Goal: Check status

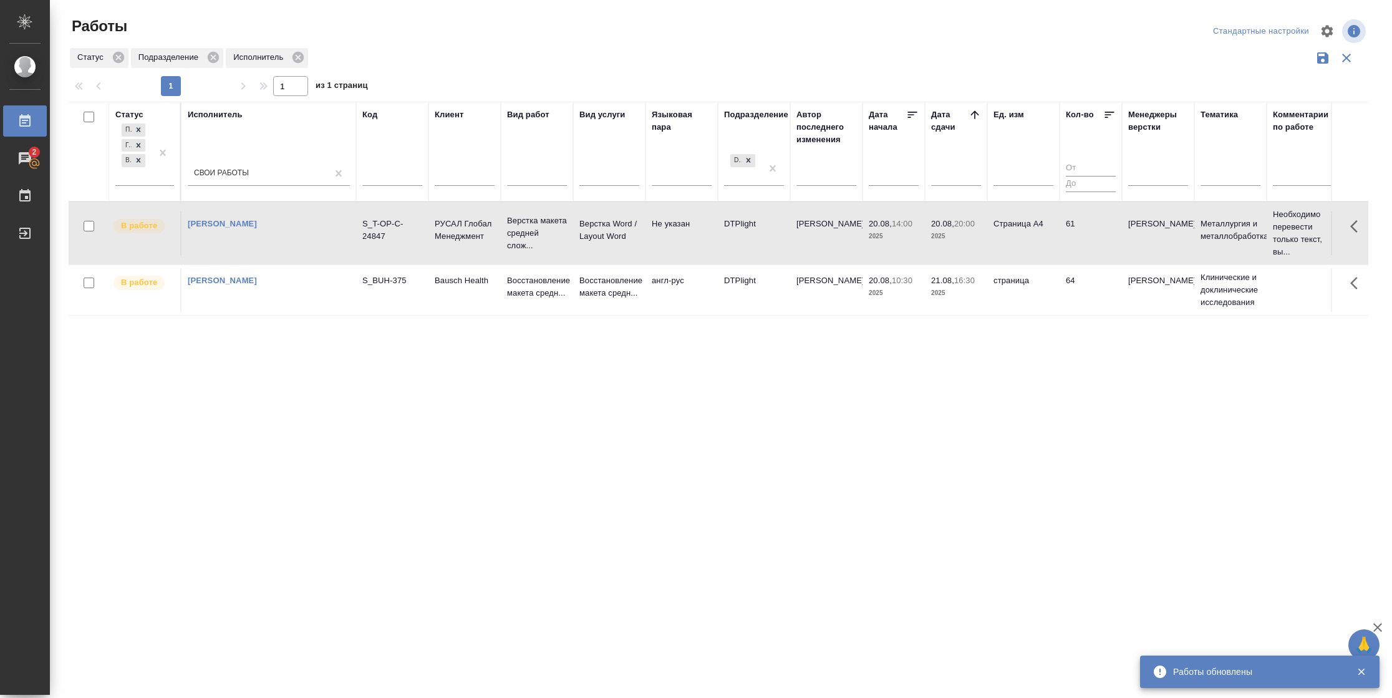
click at [1054, 206] on tr "В работе [PERSON_NAME]-OP-C-24847 РУСАЛ Глобал Менеджмент Верстка макета средне…" at bounding box center [1276, 232] width 2415 height 63
click at [1035, 229] on td "Страница А4" at bounding box center [1023, 233] width 72 height 44
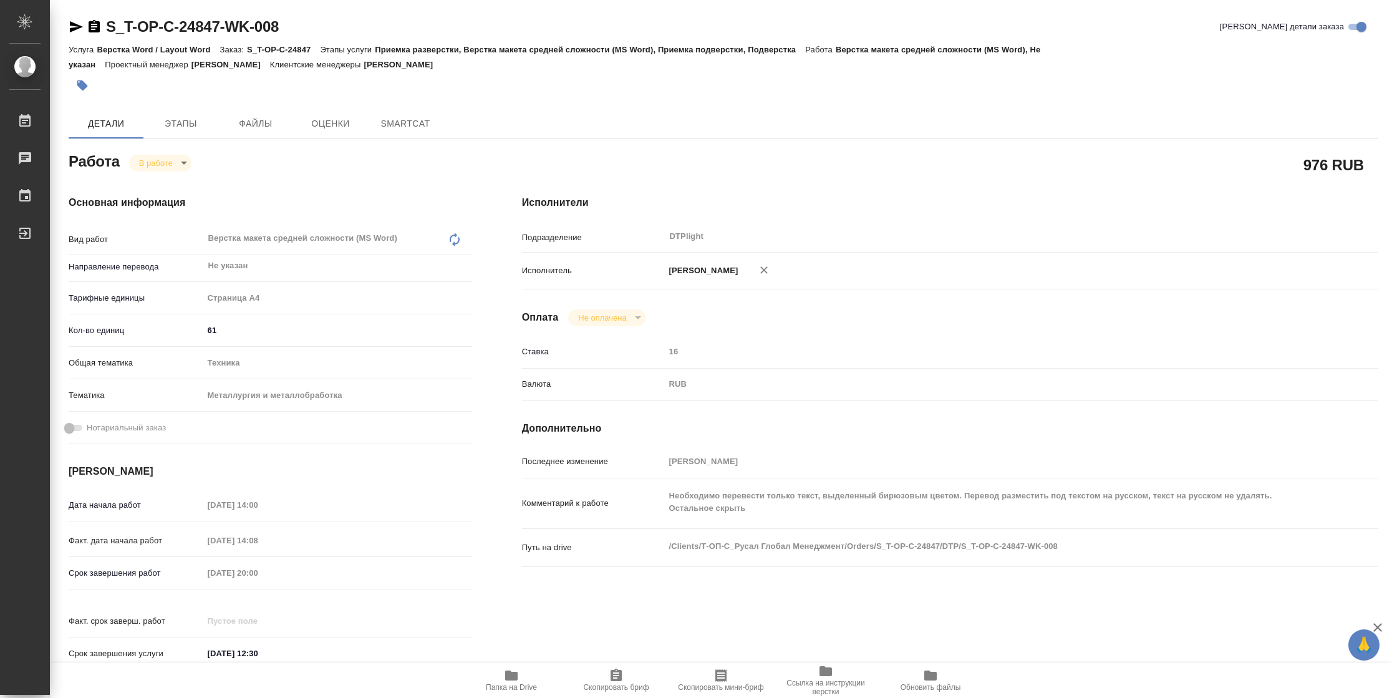
type textarea "x"
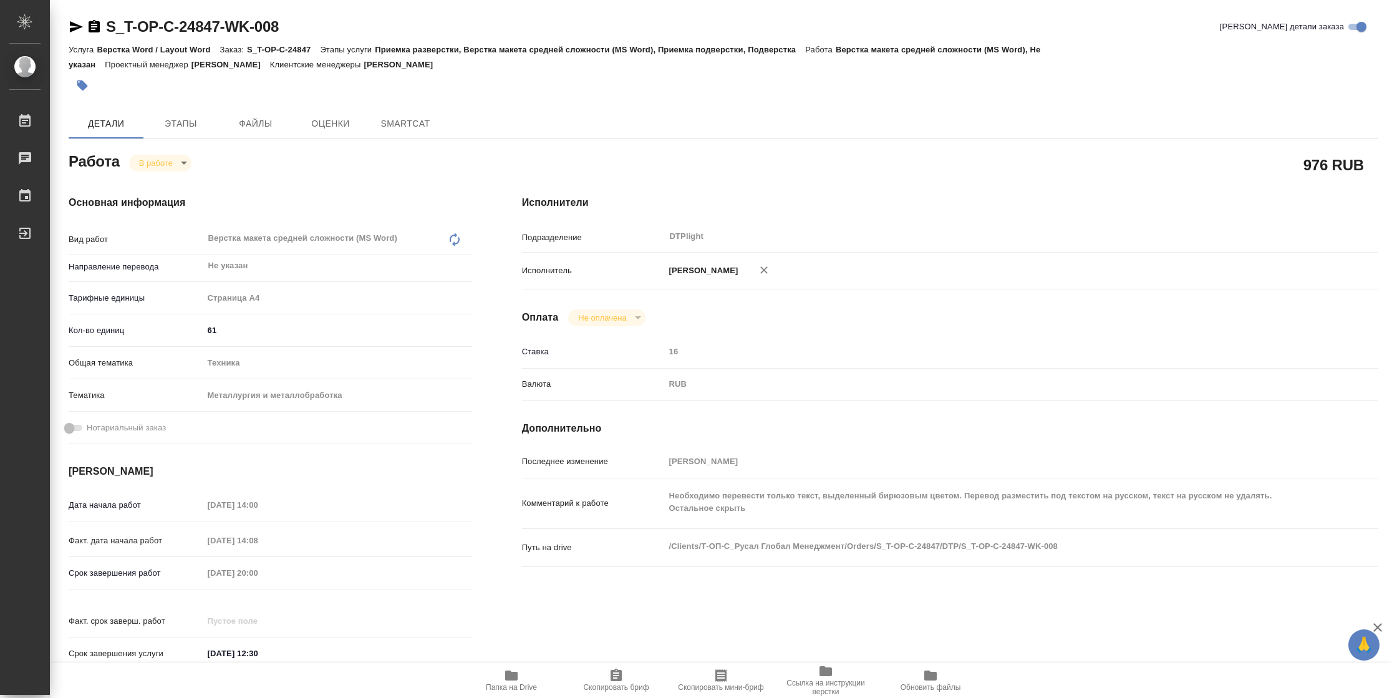
type textarea "x"
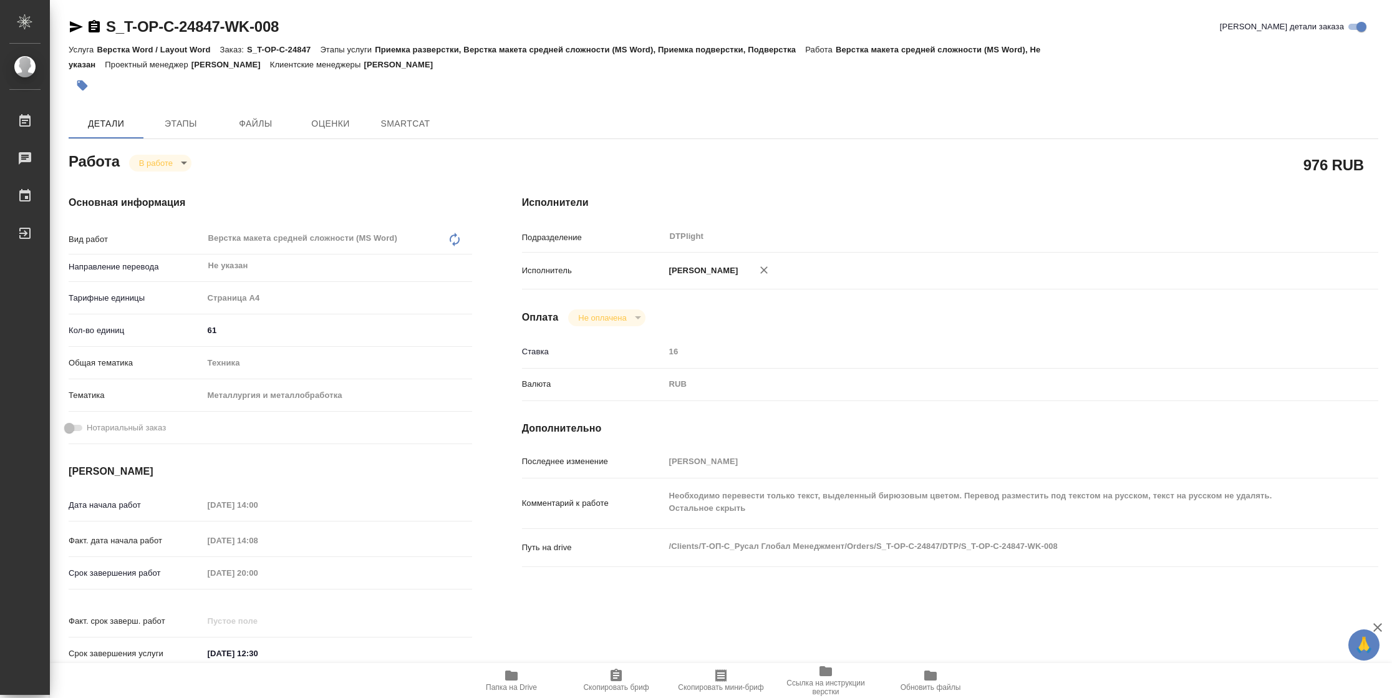
type textarea "x"
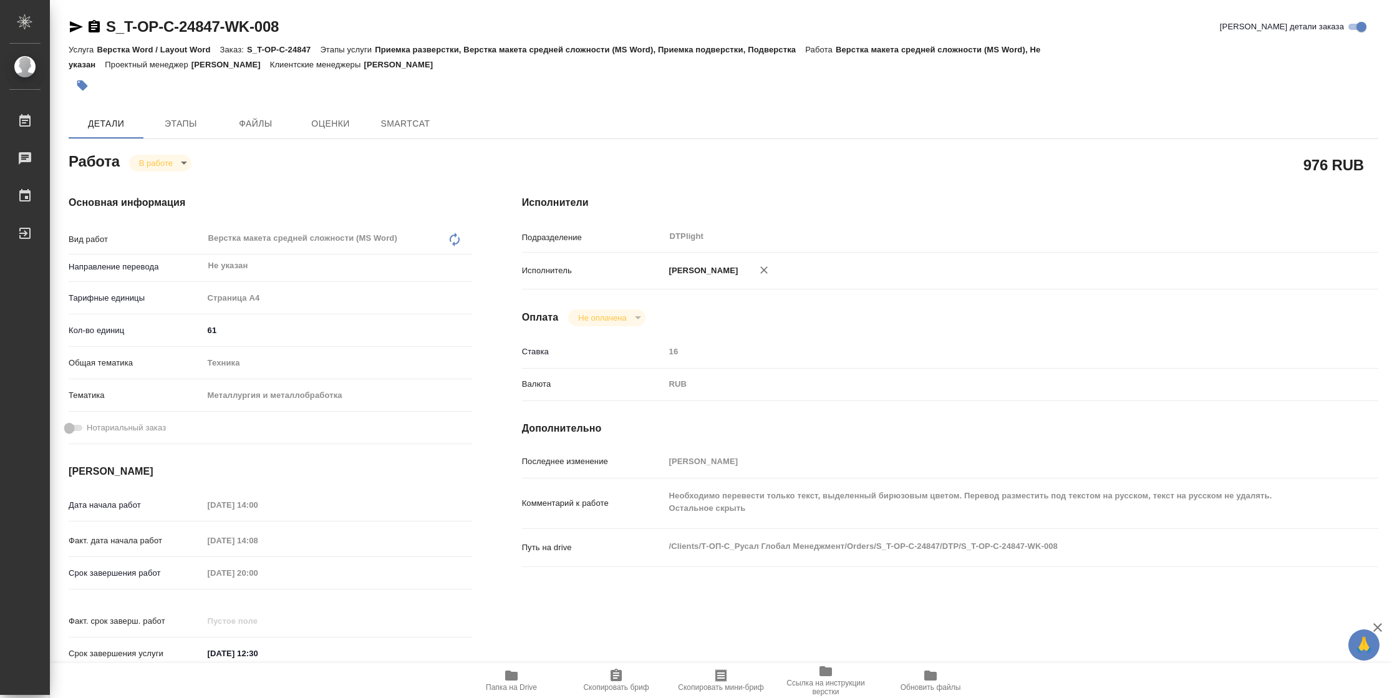
type textarea "x"
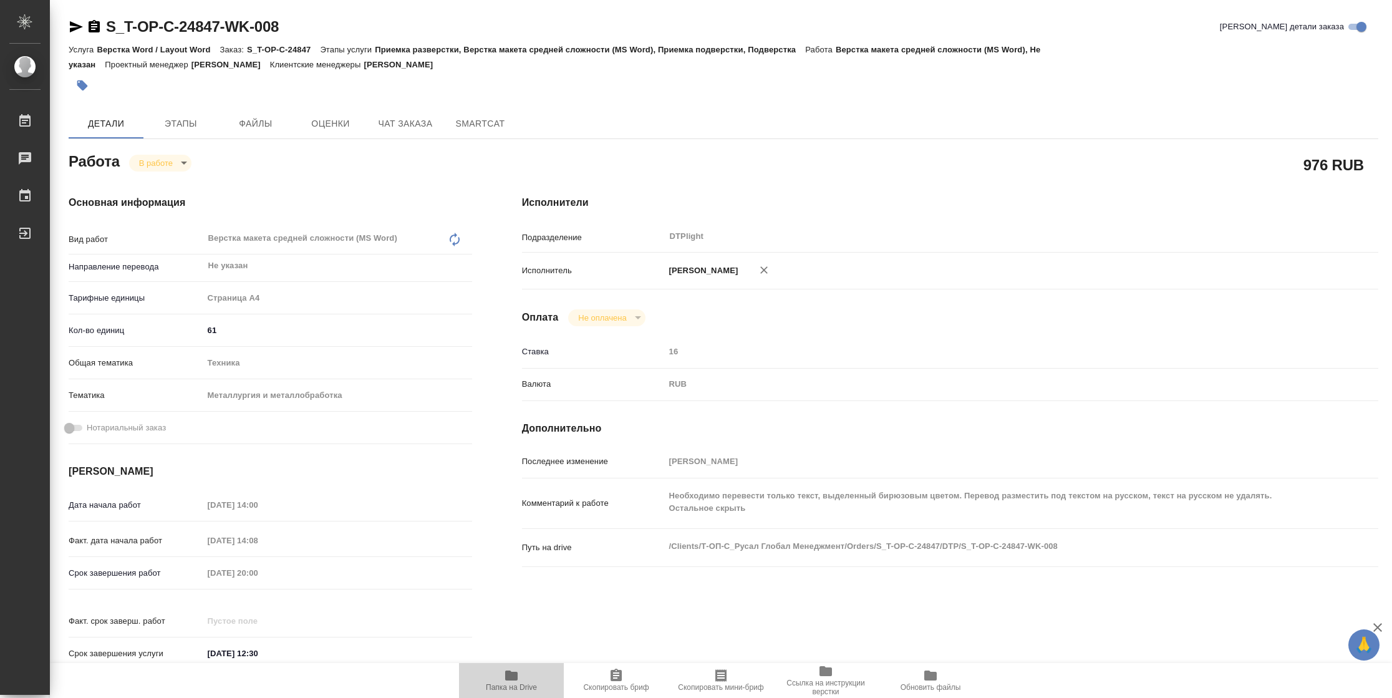
click at [506, 677] on icon "button" at bounding box center [511, 675] width 12 height 10
type textarea "x"
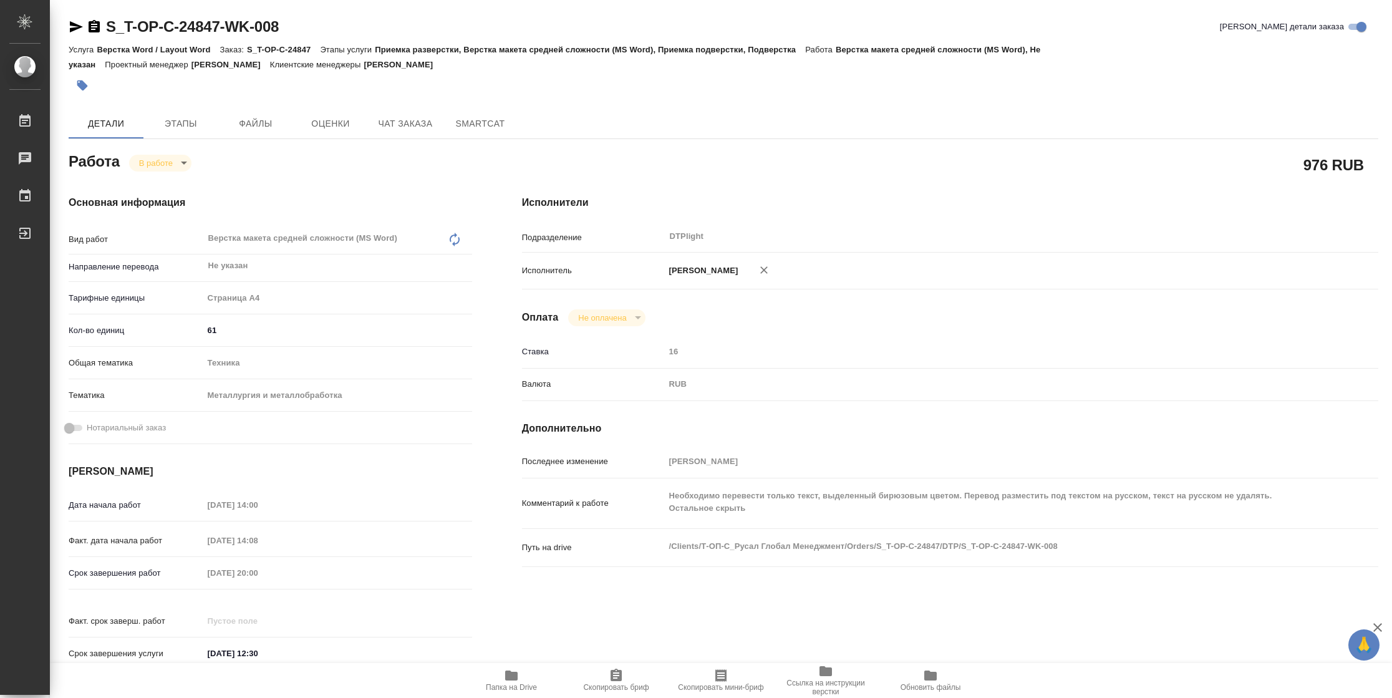
type textarea "x"
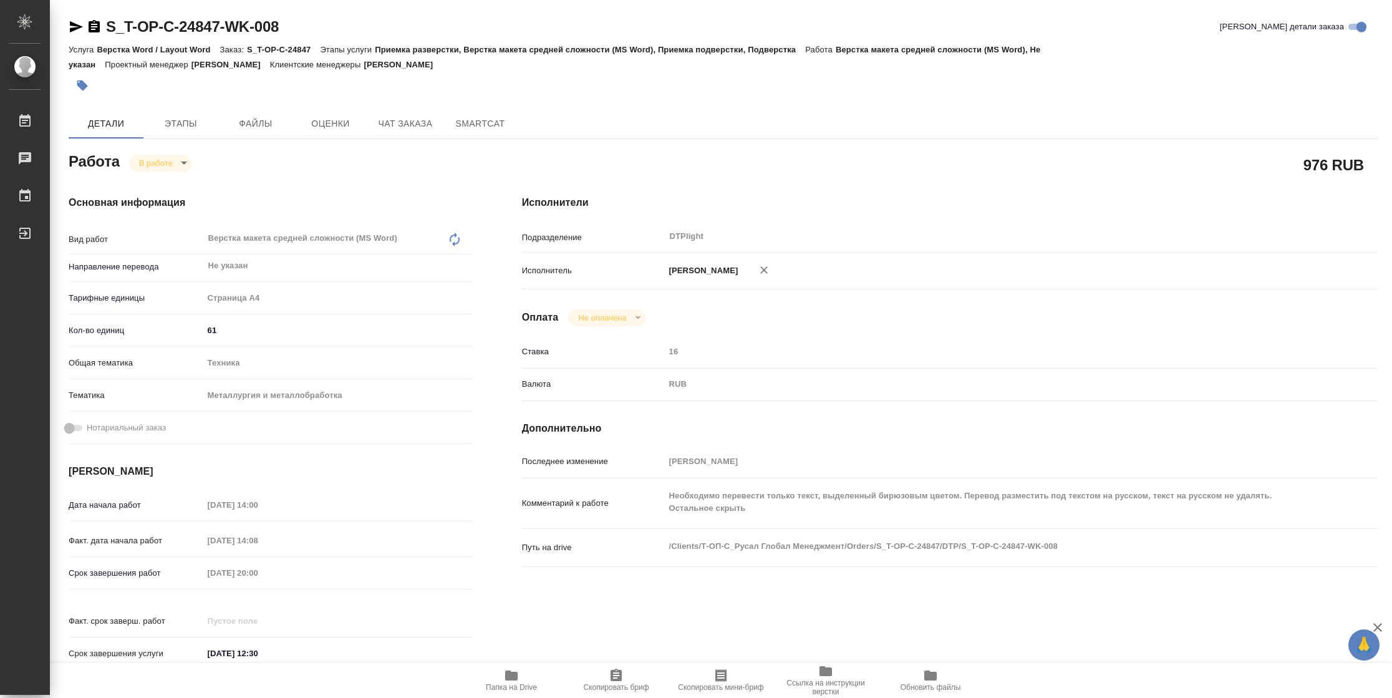
type textarea "x"
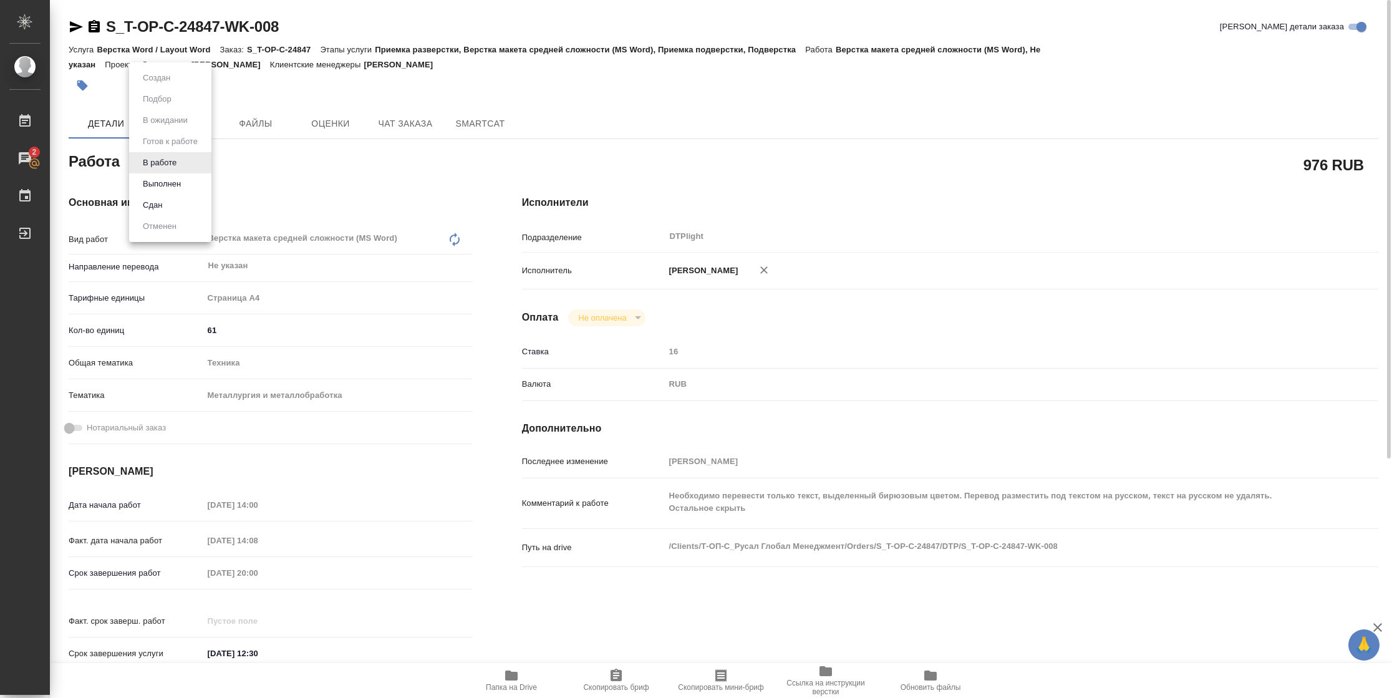
click at [164, 168] on body "🙏 .cls-1 fill:#fff; AWATERA [PERSON_NAME] 2 Чаты График Выйти S_T-OP-C-24847-WK…" at bounding box center [696, 349] width 1392 height 698
click at [168, 188] on button "Выполнен" at bounding box center [162, 184] width 46 height 14
type textarea "x"
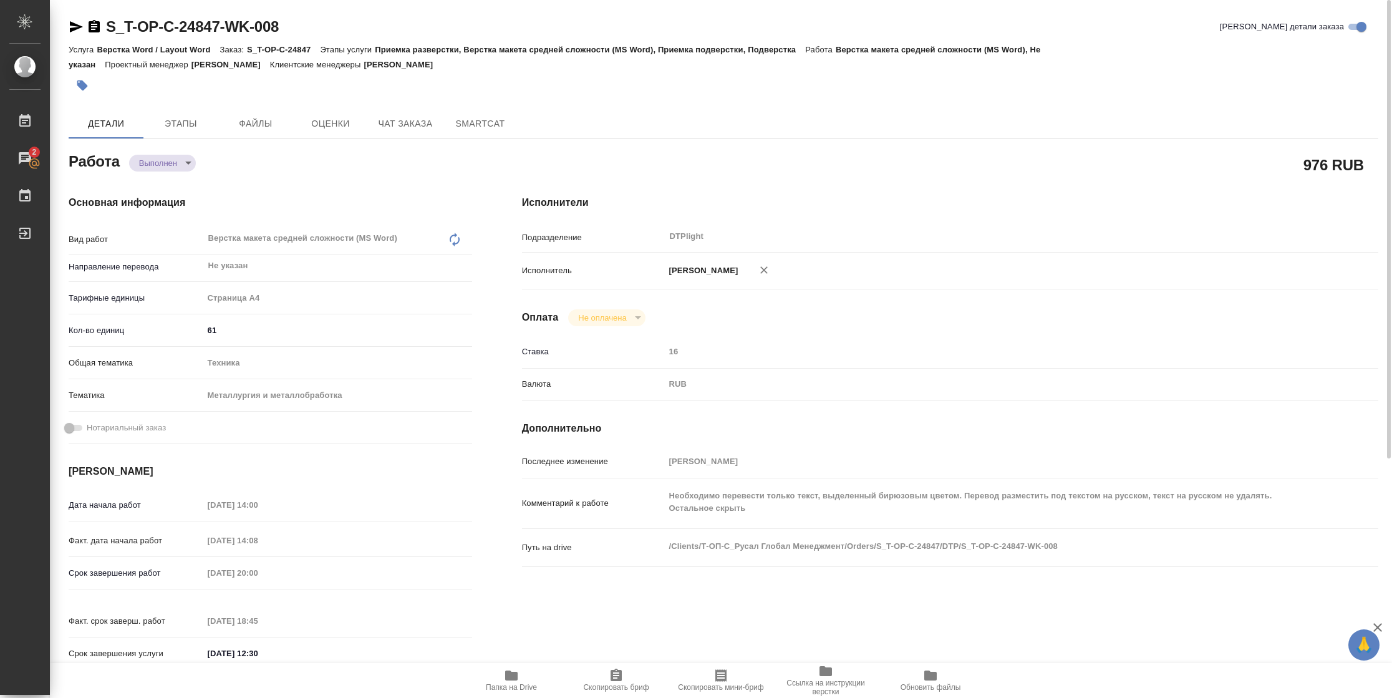
type textarea "x"
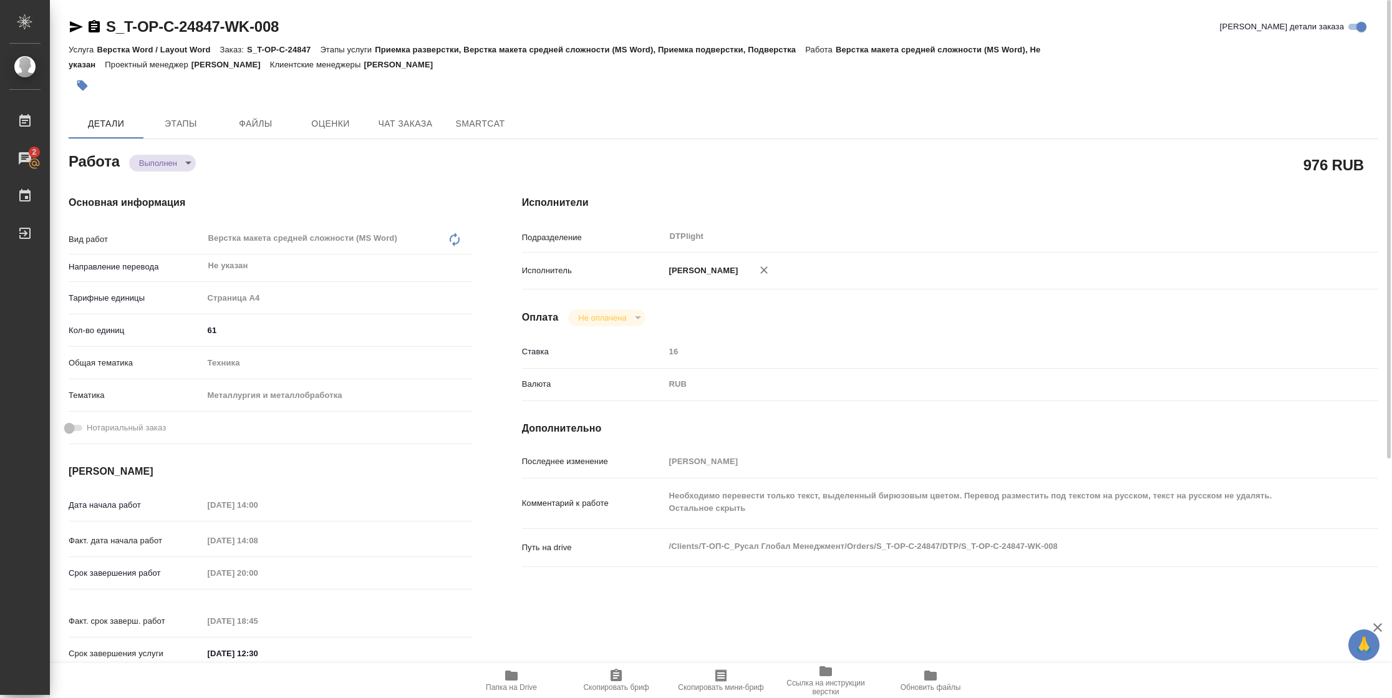
type textarea "x"
drag, startPoint x: 75, startPoint y: 31, endPoint x: 107, endPoint y: 14, distance: 35.4
click at [75, 31] on icon "button" at bounding box center [76, 26] width 15 height 15
